Goal: Information Seeking & Learning: Learn about a topic

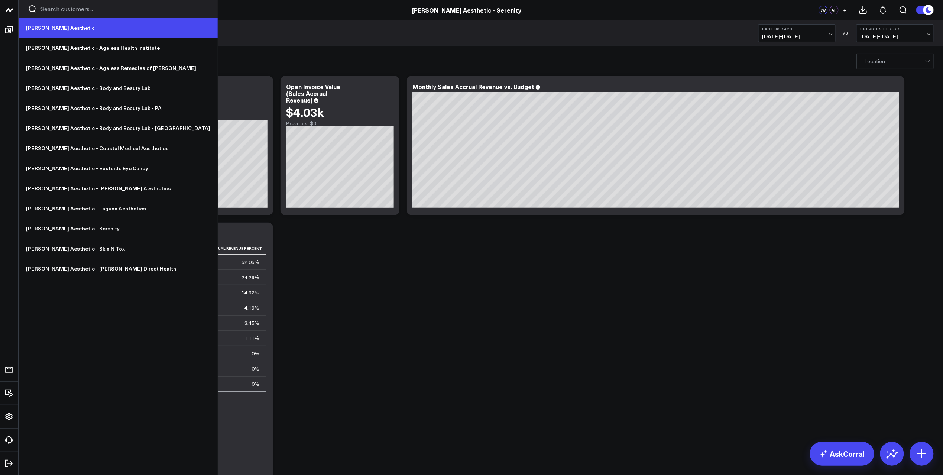
click at [57, 28] on link "[PERSON_NAME] Aesthetic" at bounding box center [118, 28] width 199 height 20
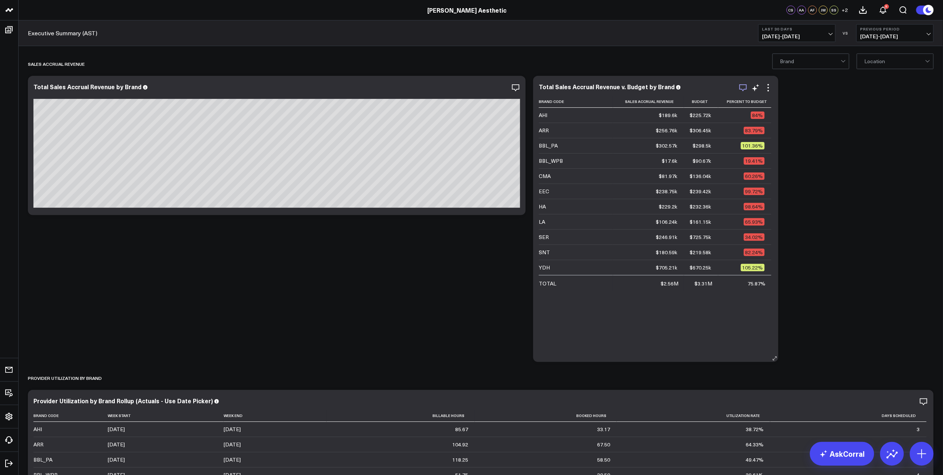
click at [746, 89] on icon "button" at bounding box center [743, 87] width 7 height 7
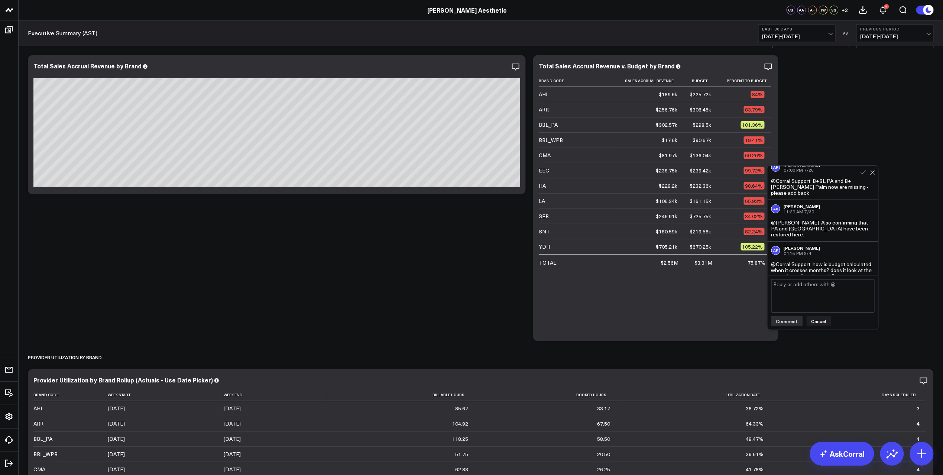
scroll to position [22, 0]
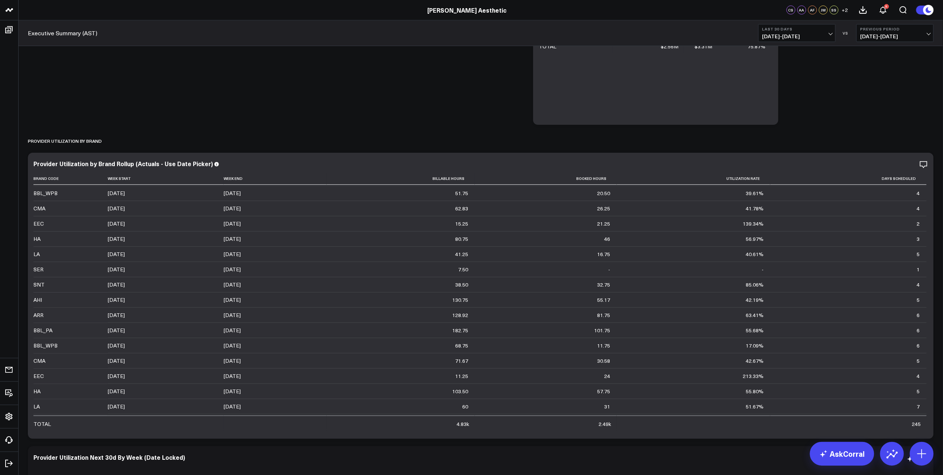
scroll to position [117, 0]
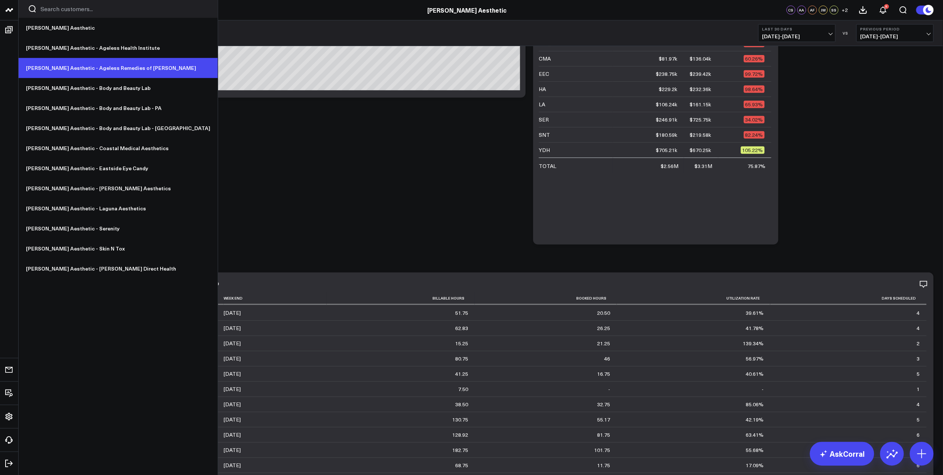
click at [84, 67] on link "[PERSON_NAME] Aesthetic - Ageless Remedies of [PERSON_NAME]" at bounding box center [118, 68] width 199 height 20
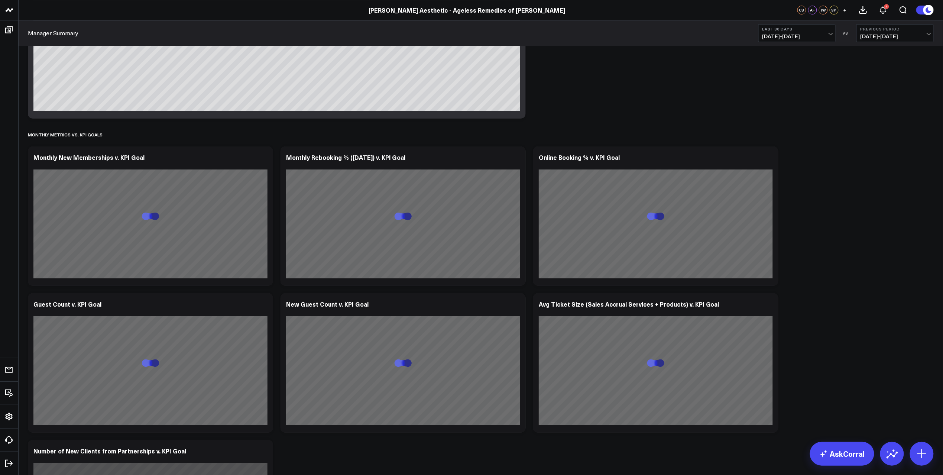
scroll to position [1376, 0]
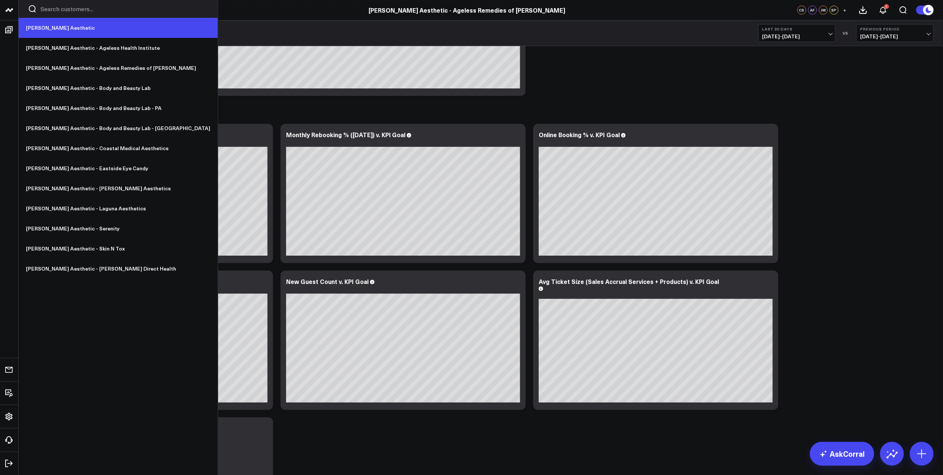
click at [55, 33] on link "[PERSON_NAME] Aesthetic" at bounding box center [118, 28] width 199 height 20
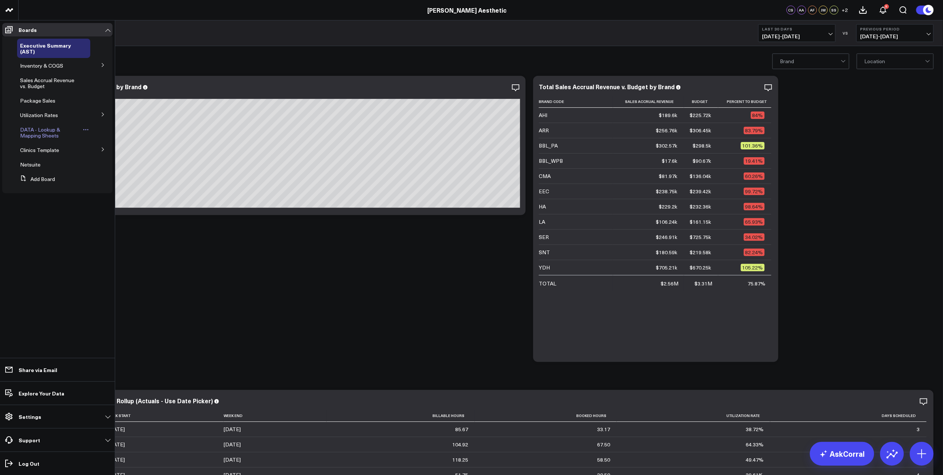
click at [42, 132] on span "DATA - Lookup & Mapping Sheets" at bounding box center [40, 132] width 40 height 13
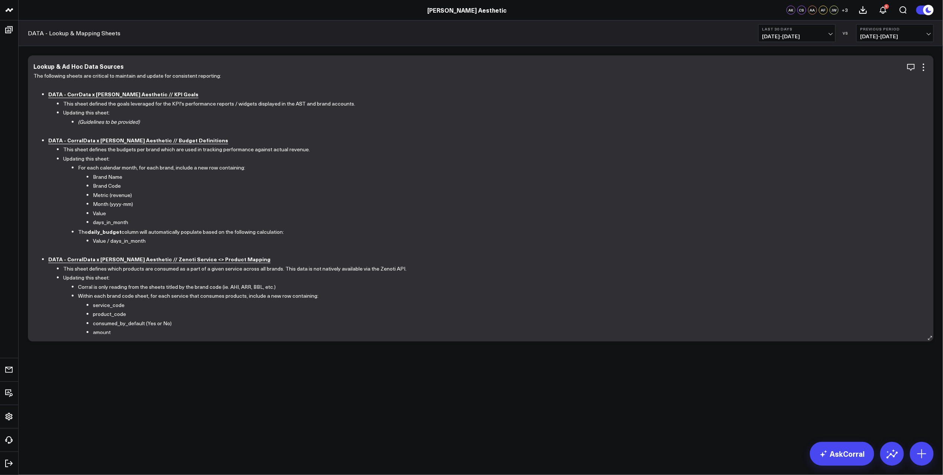
click at [101, 93] on b "DATA - CorrData x Annie Aesthetic // KPI Goals" at bounding box center [123, 93] width 150 height 7
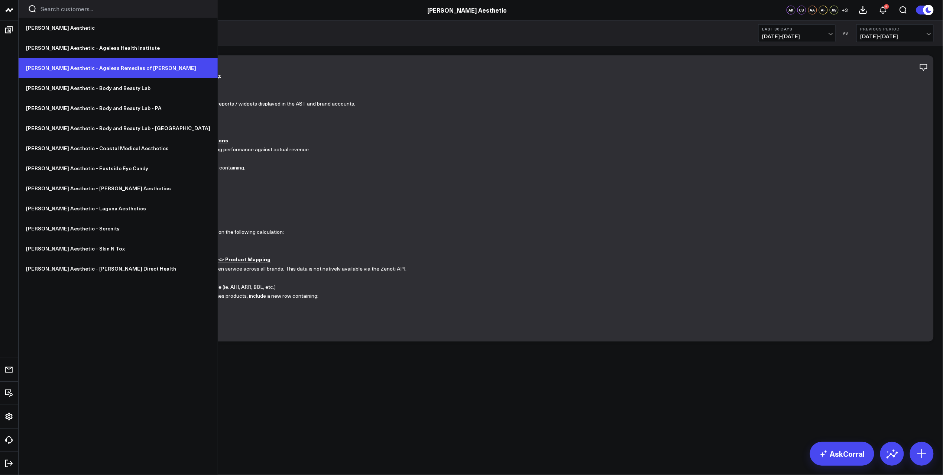
click at [84, 67] on link "[PERSON_NAME] Aesthetic - Ageless Remedies of [PERSON_NAME]" at bounding box center [118, 68] width 199 height 20
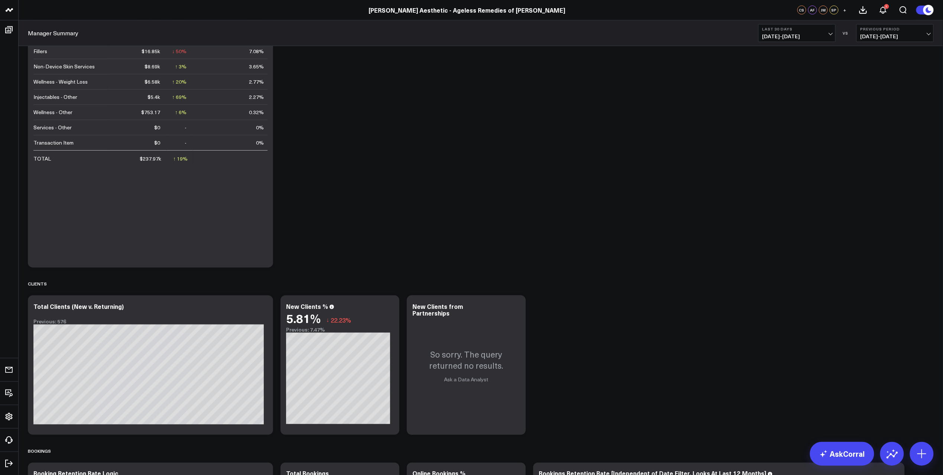
scroll to position [57, 0]
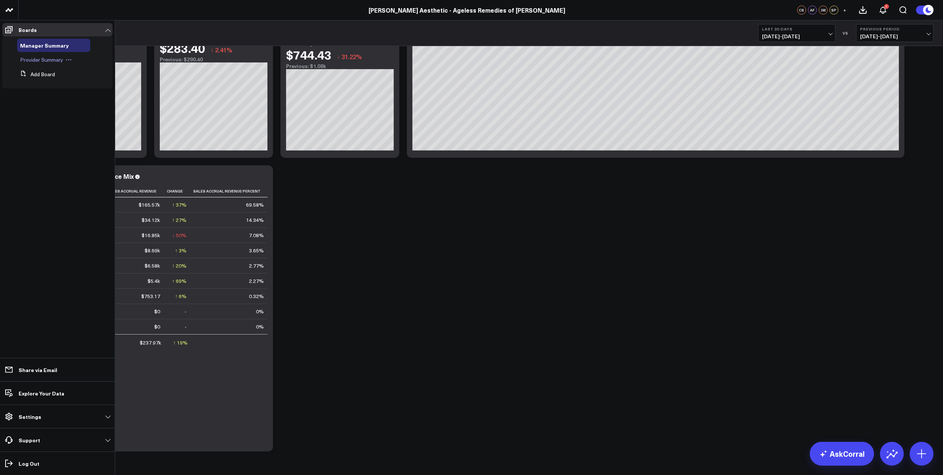
click at [42, 62] on span "Provider Summary" at bounding box center [41, 59] width 43 height 7
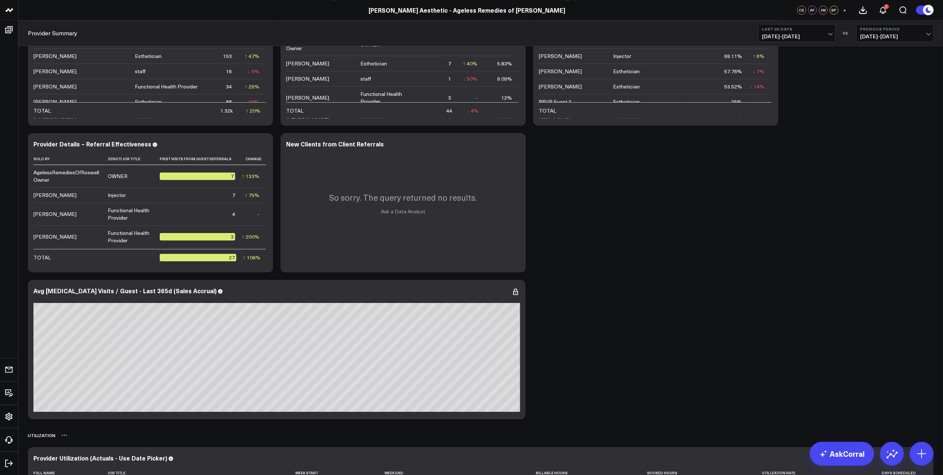
scroll to position [534, 0]
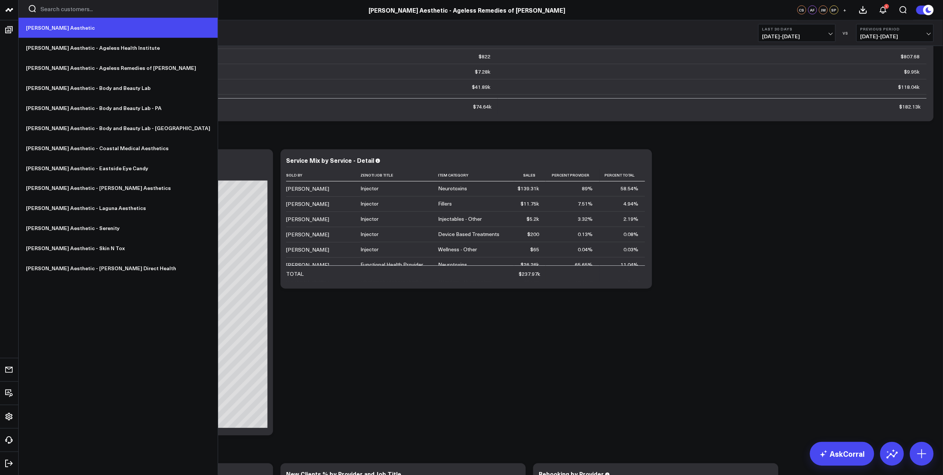
click at [36, 23] on link "[PERSON_NAME] Aesthetic" at bounding box center [118, 28] width 199 height 20
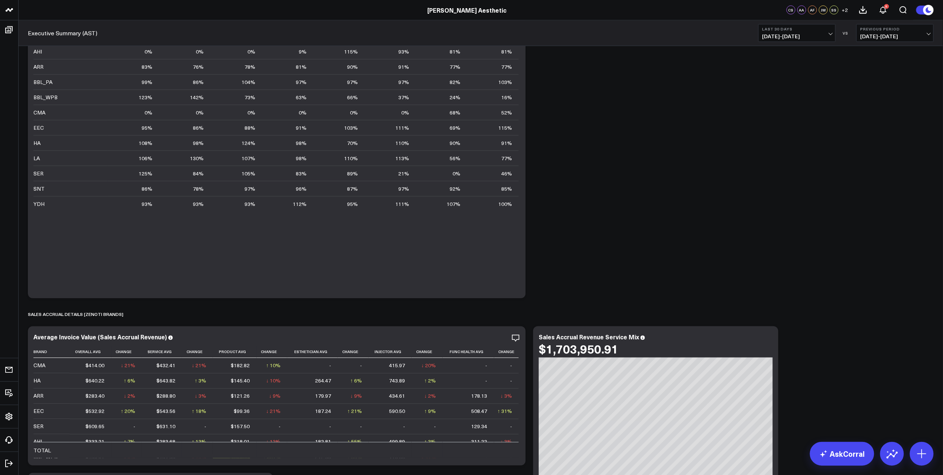
scroll to position [1846, 0]
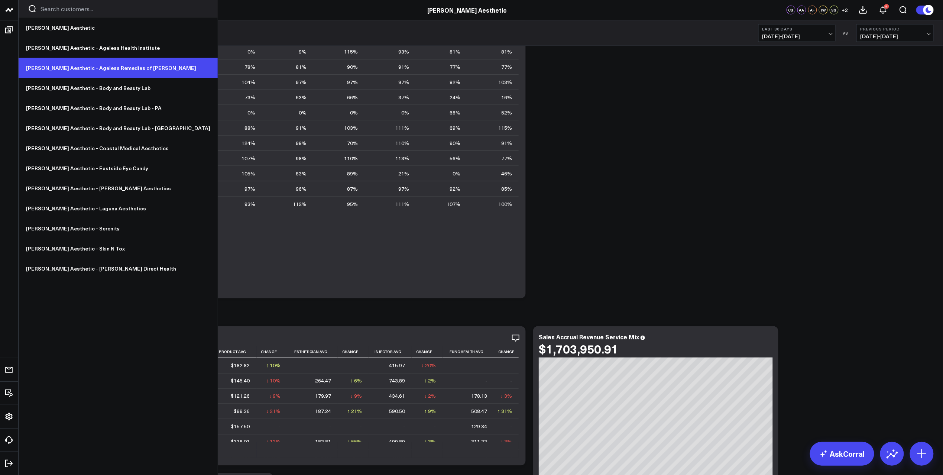
click at [70, 70] on link "[PERSON_NAME] Aesthetic - Ageless Remedies of [PERSON_NAME]" at bounding box center [118, 68] width 199 height 20
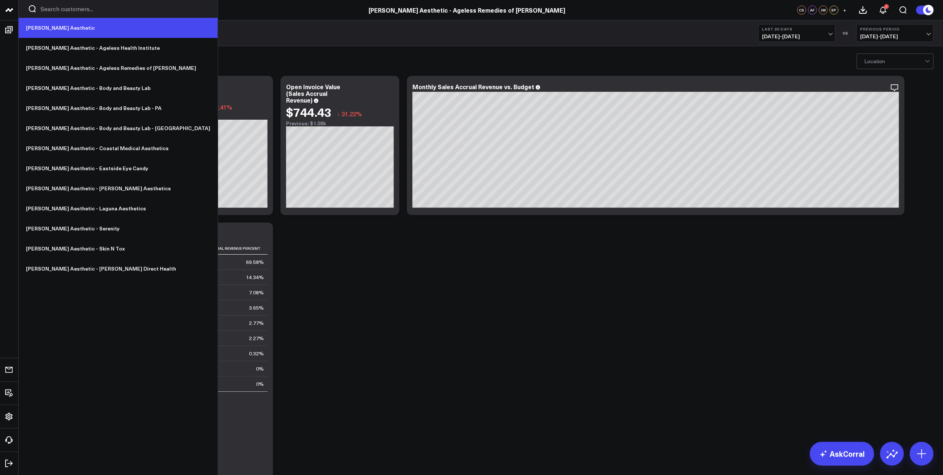
click at [39, 23] on link "[PERSON_NAME] Aesthetic" at bounding box center [118, 28] width 199 height 20
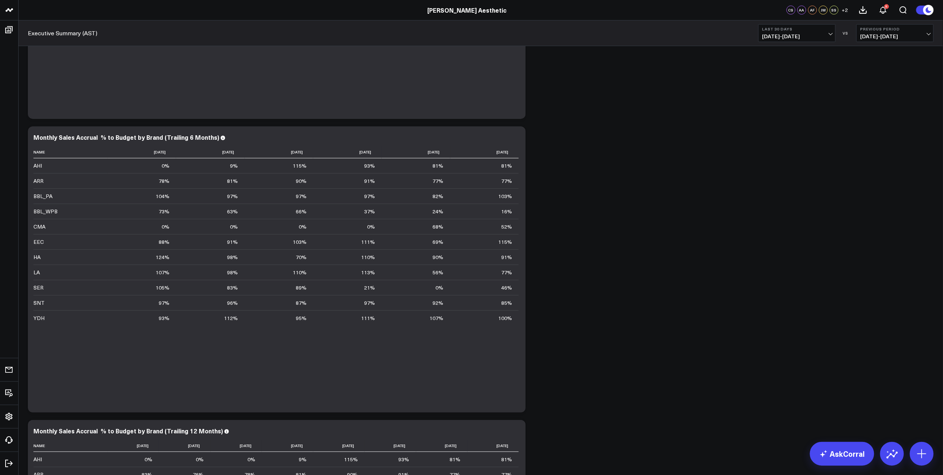
scroll to position [1370, 0]
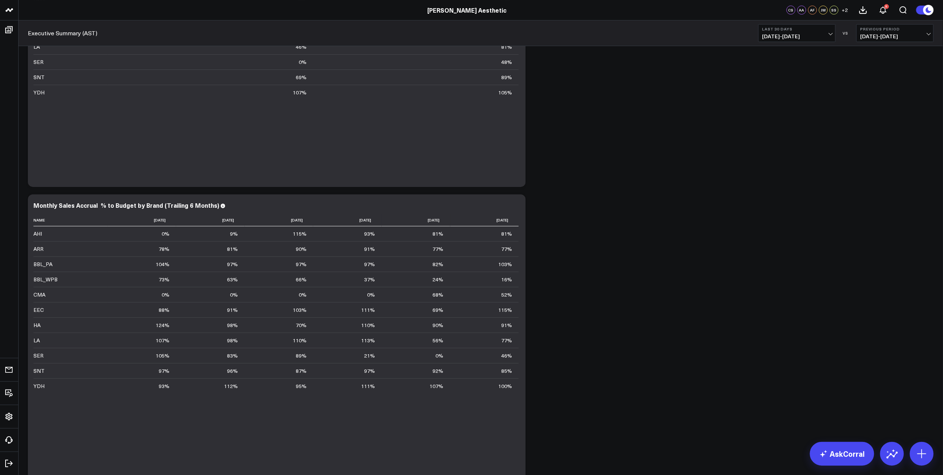
click at [888, 34] on span "06/23/25 - 07/22/25" at bounding box center [895, 36] width 69 height 6
click at [885, 92] on link "No Comparison" at bounding box center [895, 92] width 77 height 14
click at [879, 32] on b "No Comparison" at bounding box center [895, 29] width 69 height 4
click at [870, 76] on link "YoY" at bounding box center [895, 78] width 77 height 14
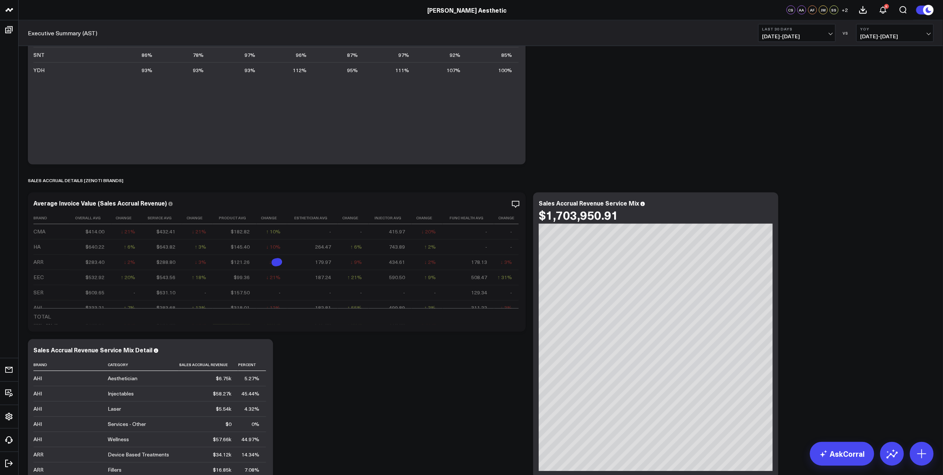
scroll to position [1979, 0]
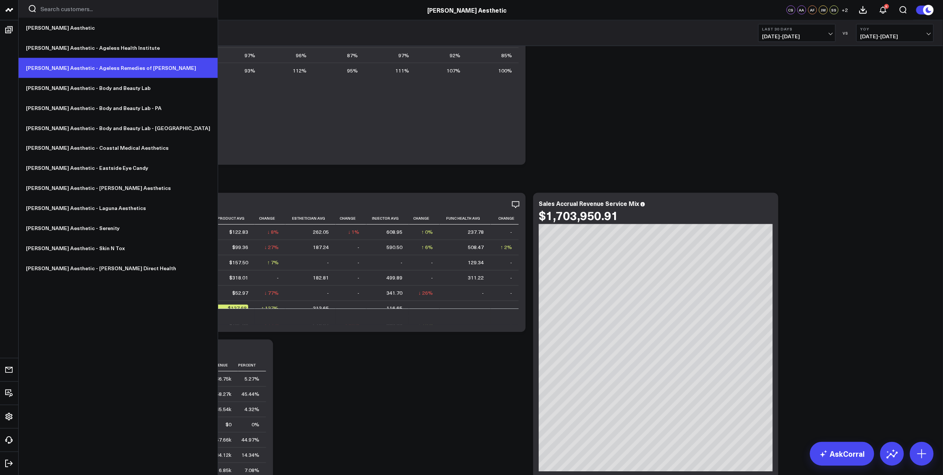
click at [83, 71] on link "[PERSON_NAME] Aesthetic - Ageless Remedies of [PERSON_NAME]" at bounding box center [118, 68] width 199 height 20
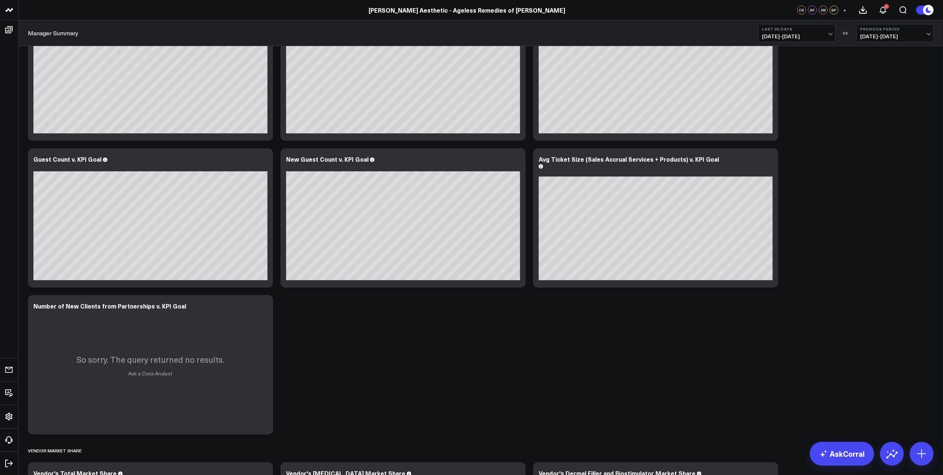
scroll to position [1418, 0]
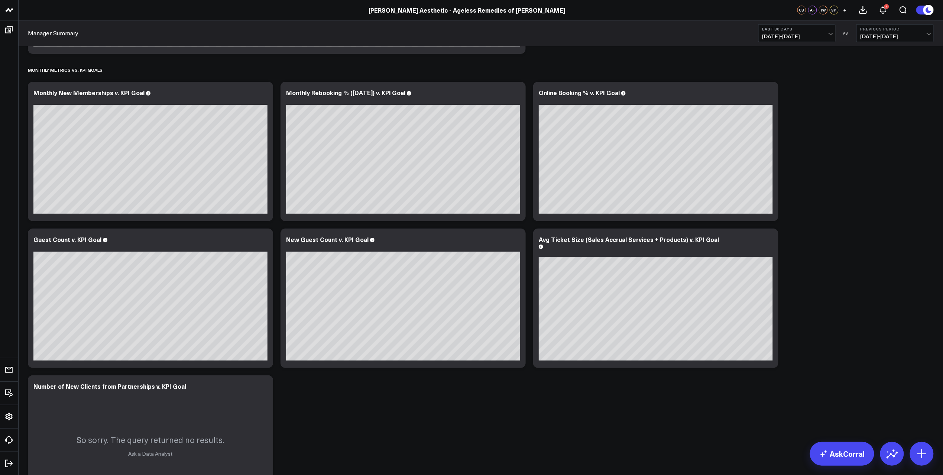
click at [795, 40] on button "Last 30 Days 07/23/25 - 08/21/25" at bounding box center [797, 33] width 77 height 18
click at [780, 62] on link "Last 7 Days" at bounding box center [797, 63] width 77 height 14
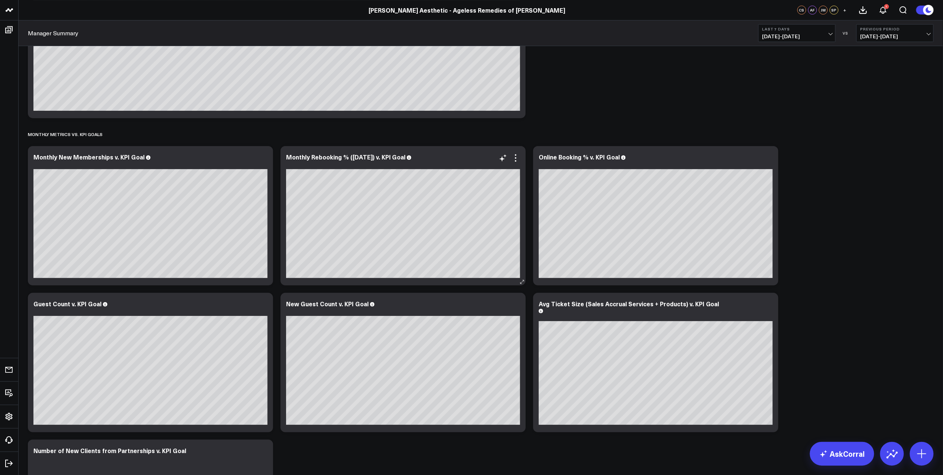
scroll to position [1352, 0]
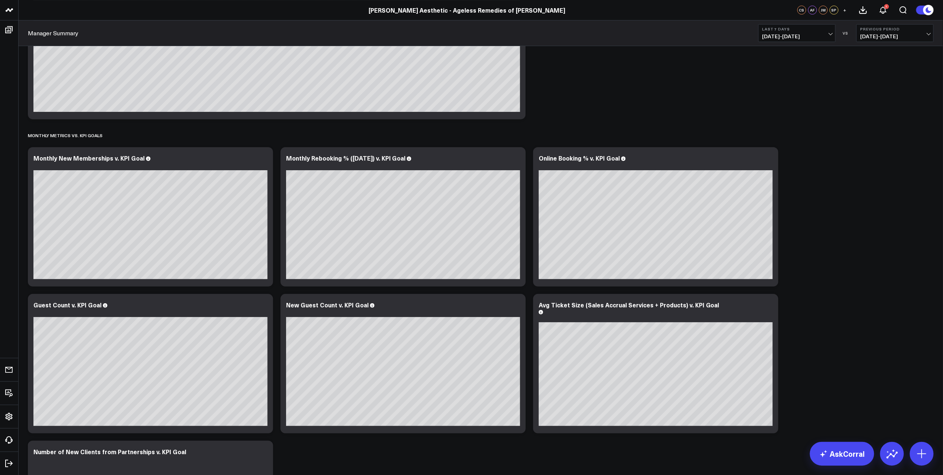
click at [806, 35] on span "08/15/25 - 08/21/25" at bounding box center [797, 36] width 69 height 6
click at [786, 103] on link "Last 90 Days" at bounding box center [797, 107] width 77 height 14
click at [784, 36] on span "05/24/25 - 08/21/25" at bounding box center [797, 36] width 69 height 6
click at [785, 65] on link "Last 7 Days" at bounding box center [797, 63] width 77 height 14
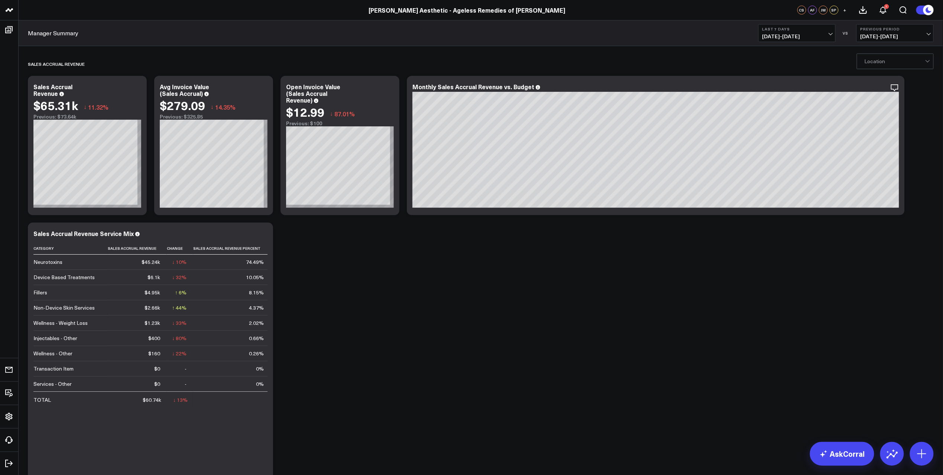
click at [802, 36] on span "08/15/25 - 08/21/25" at bounding box center [797, 36] width 69 height 6
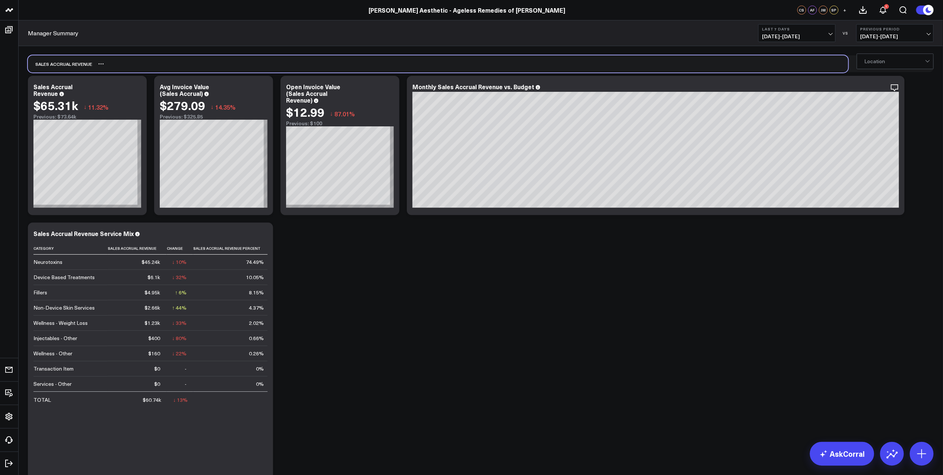
click at [669, 60] on div "Sales Accrual Revenue" at bounding box center [438, 63] width 821 height 17
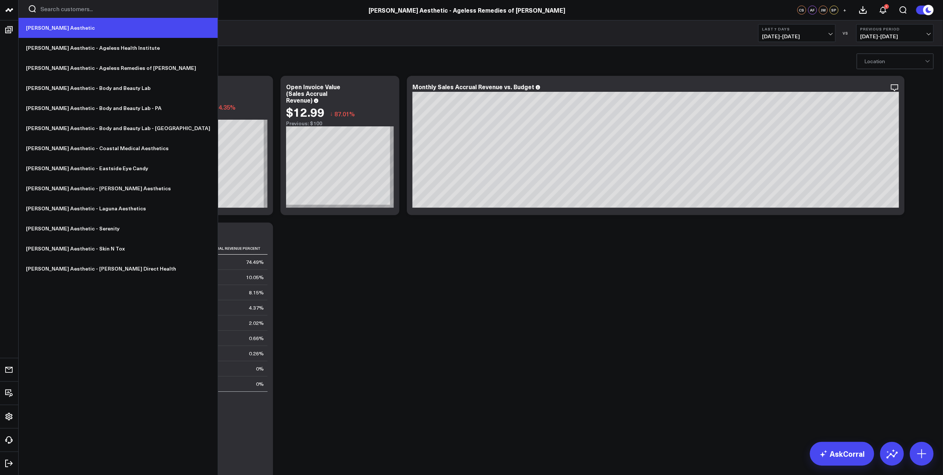
click at [45, 30] on link "[PERSON_NAME] Aesthetic" at bounding box center [118, 28] width 199 height 20
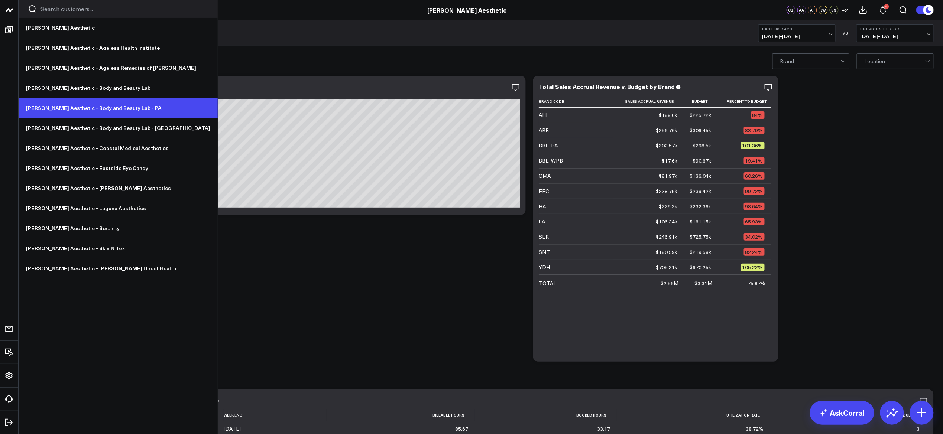
click at [102, 109] on link "[PERSON_NAME] Aesthetic - Body and Beauty Lab - PA" at bounding box center [118, 108] width 199 height 20
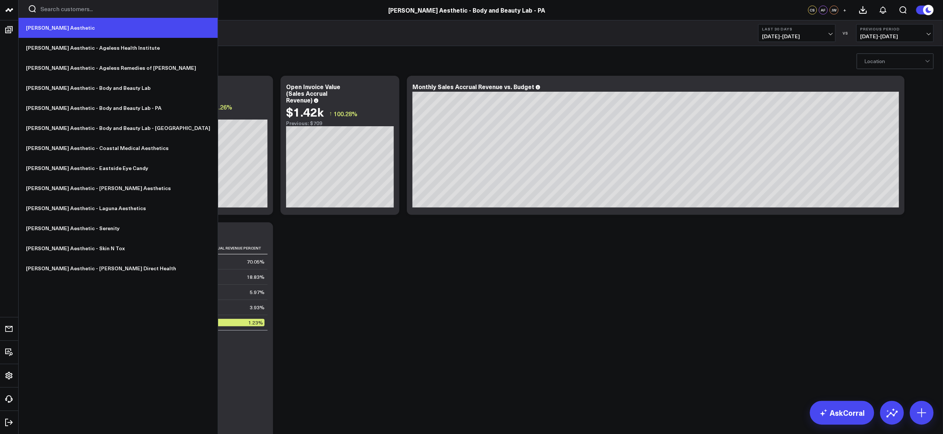
click at [42, 29] on link "[PERSON_NAME] Aesthetic" at bounding box center [118, 28] width 199 height 20
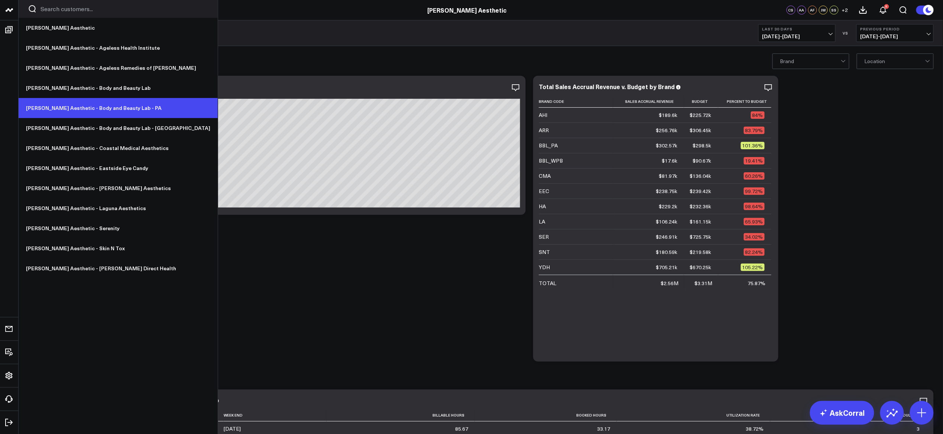
click at [88, 110] on link "[PERSON_NAME] Aesthetic - Body and Beauty Lab - PA" at bounding box center [118, 108] width 199 height 20
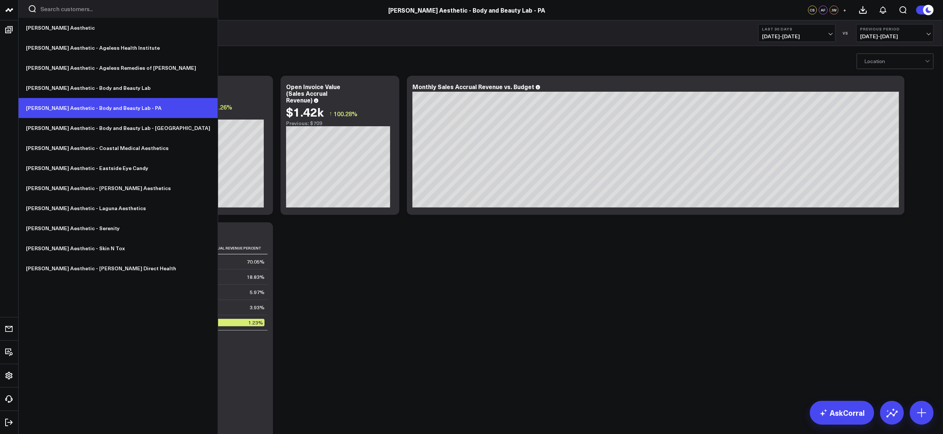
click at [68, 111] on link "[PERSON_NAME] Aesthetic - Body and Beauty Lab - PA" at bounding box center [118, 108] width 199 height 20
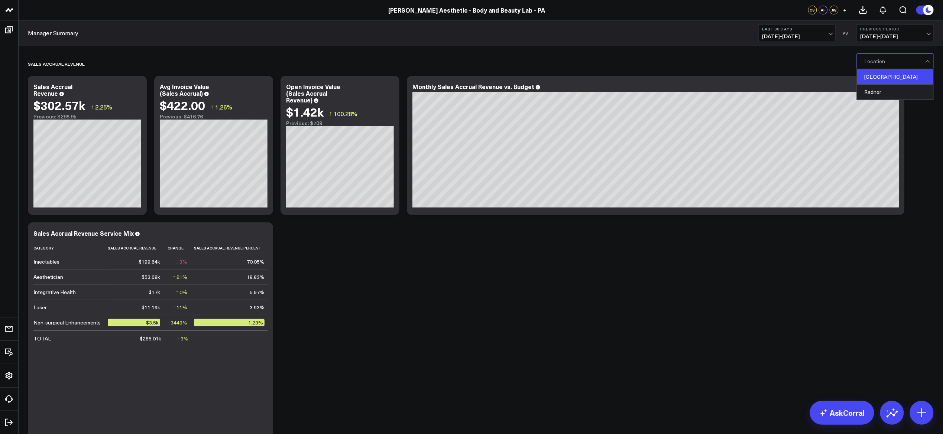
click at [876, 77] on div "Philadelphia" at bounding box center [895, 77] width 76 height 15
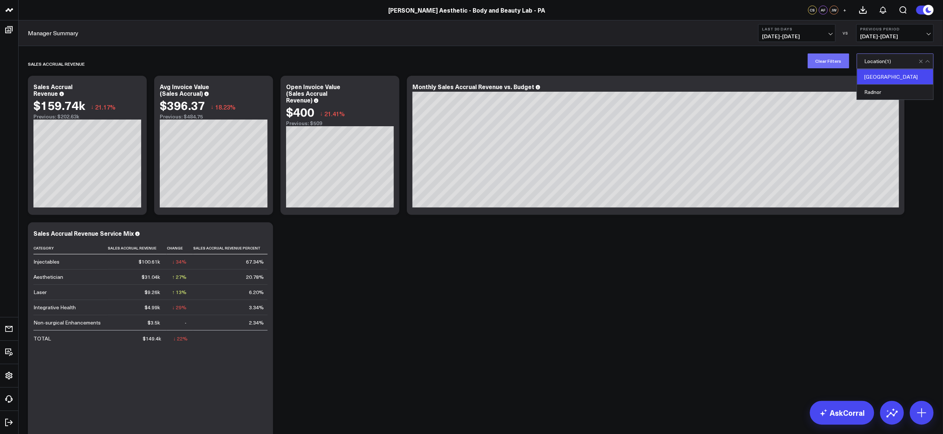
click at [833, 63] on button "Clear Filters" at bounding box center [829, 61] width 42 height 15
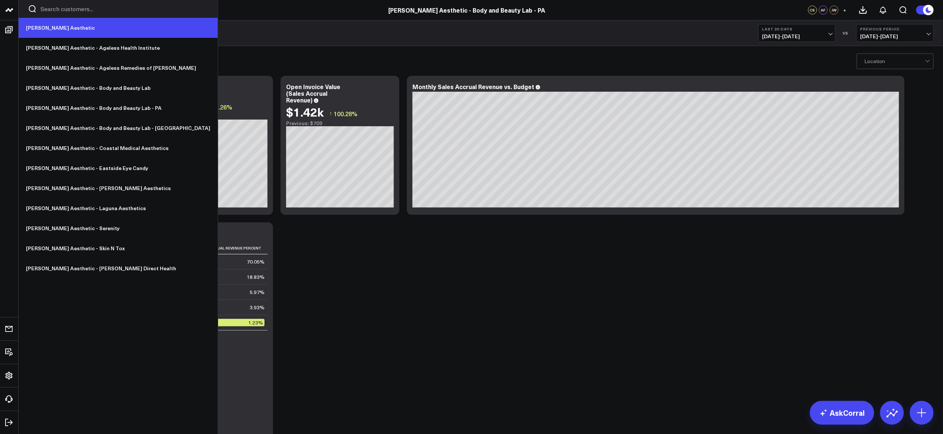
click at [54, 29] on link "[PERSON_NAME] Aesthetic" at bounding box center [118, 28] width 199 height 20
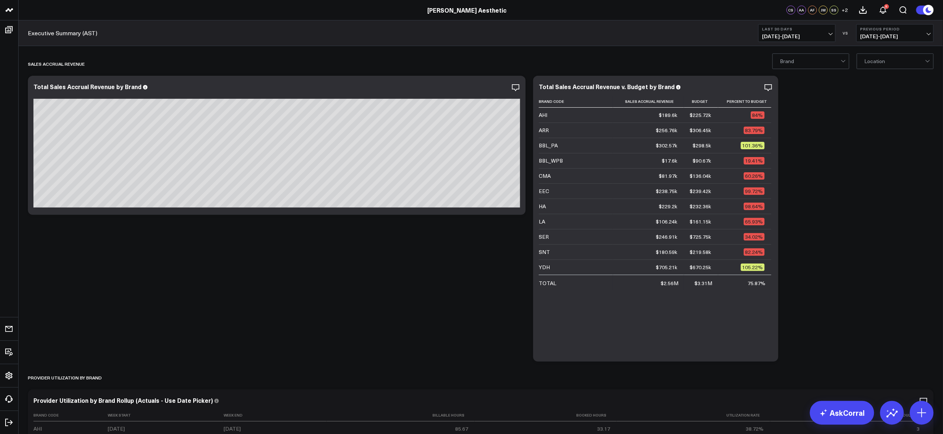
scroll to position [89, 0]
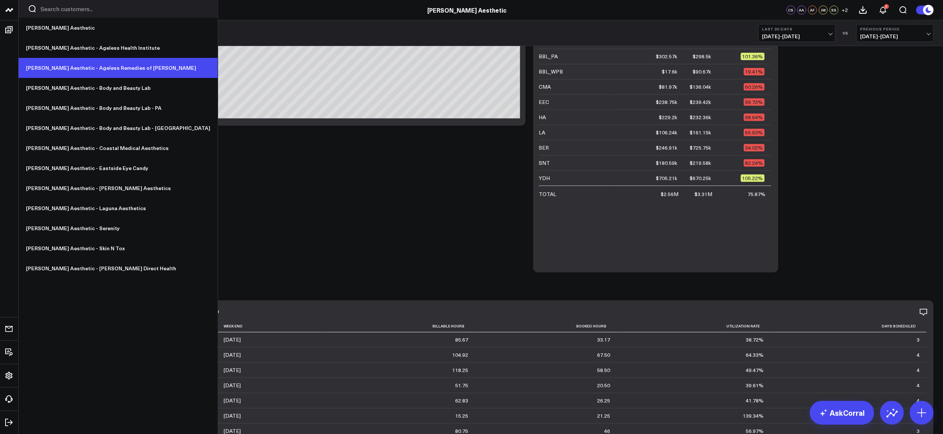
click at [87, 67] on link "[PERSON_NAME] Aesthetic - Ageless Remedies of [PERSON_NAME]" at bounding box center [118, 68] width 199 height 20
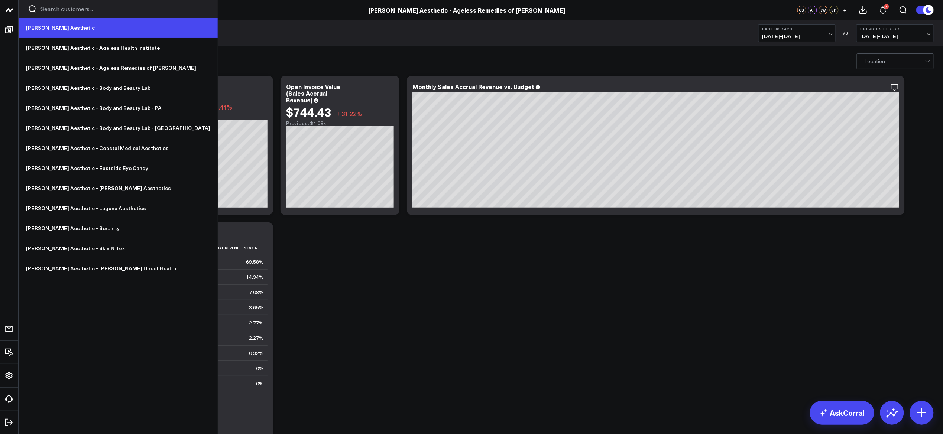
click at [53, 33] on link "[PERSON_NAME] Aesthetic" at bounding box center [118, 28] width 199 height 20
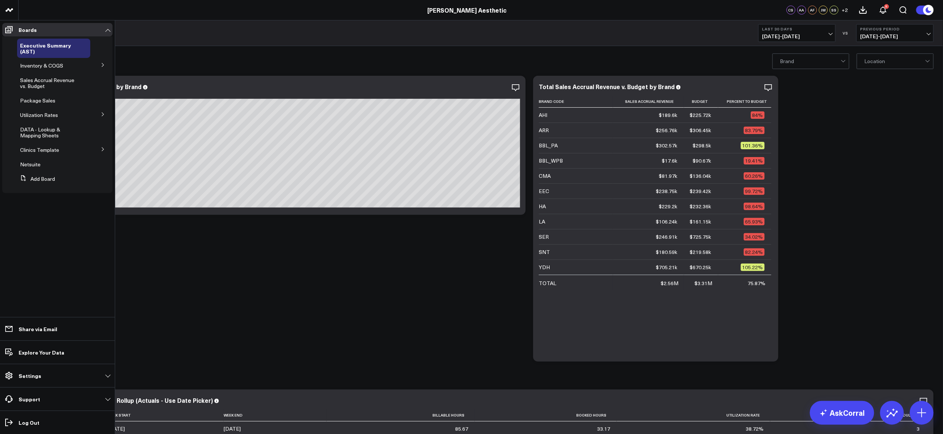
click at [103, 63] on icon at bounding box center [103, 65] width 4 height 4
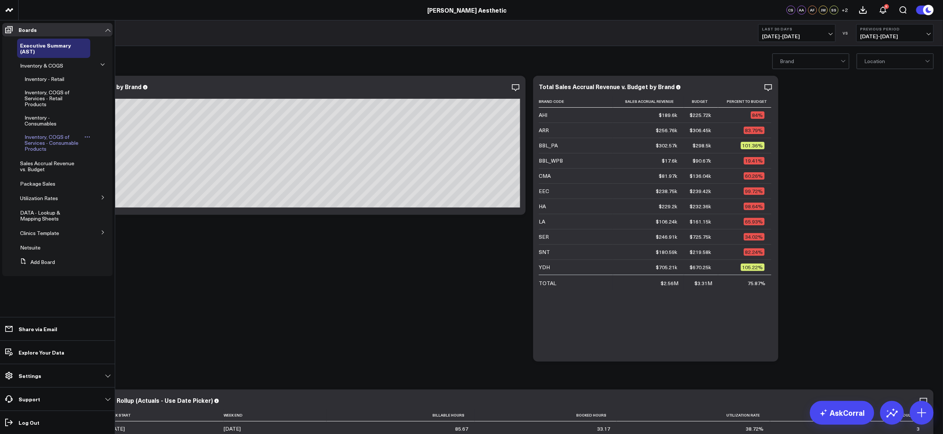
click at [36, 135] on span "Inventory, COGS of Services - Consumable Products" at bounding box center [52, 142] width 54 height 19
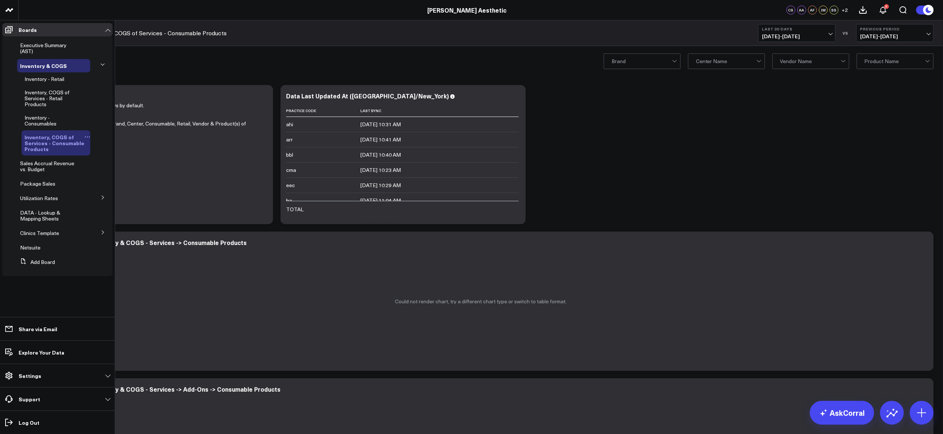
click at [45, 133] on span "Inventory, COGS of Services - Consumable Products" at bounding box center [55, 142] width 60 height 19
click at [51, 117] on span "Inventory - Consumables" at bounding box center [41, 120] width 32 height 13
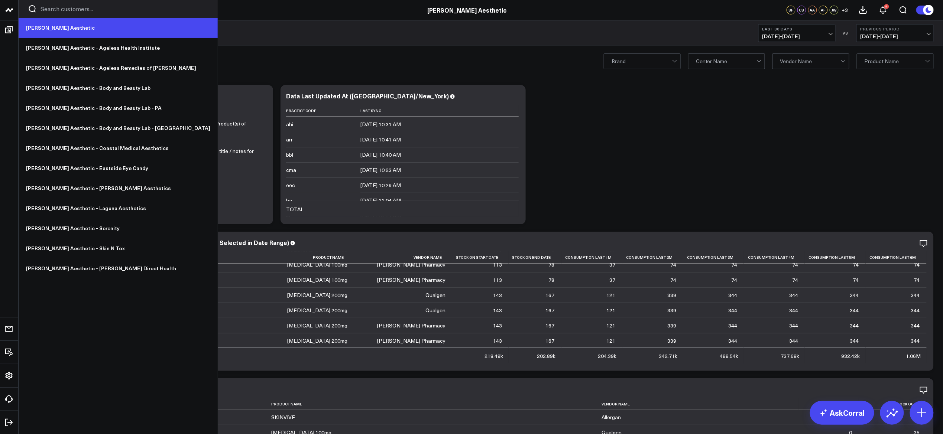
click at [55, 29] on link "[PERSON_NAME] Aesthetic" at bounding box center [118, 28] width 199 height 20
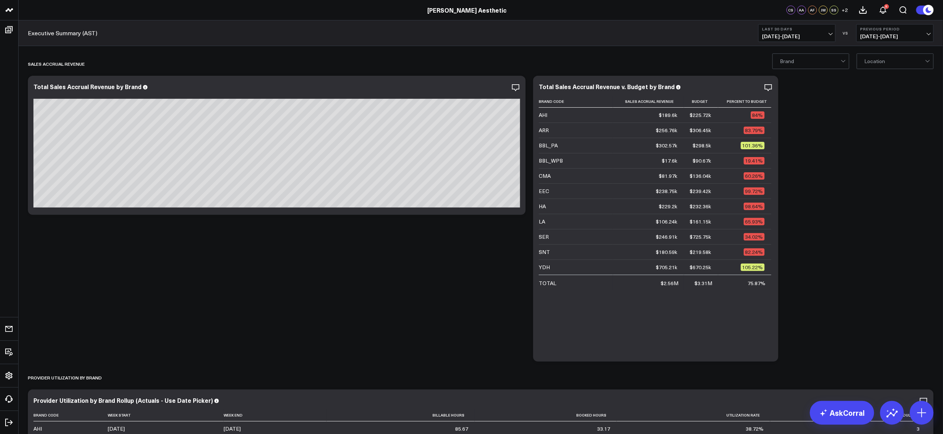
click at [792, 34] on span "[DATE] - [DATE]" at bounding box center [797, 36] width 69 height 6
